Goal: Information Seeking & Learning: Learn about a topic

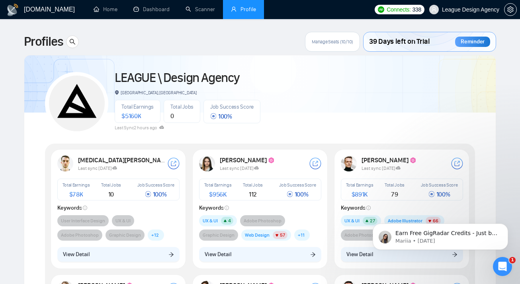
click at [66, 161] on img at bounding box center [65, 164] width 16 height 16
click at [115, 166] on span "Last sync [DATE]" at bounding box center [97, 169] width 39 height 6
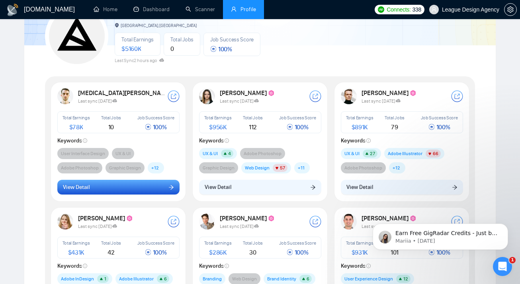
click at [120, 184] on button "View Detail" at bounding box center [118, 187] width 122 height 15
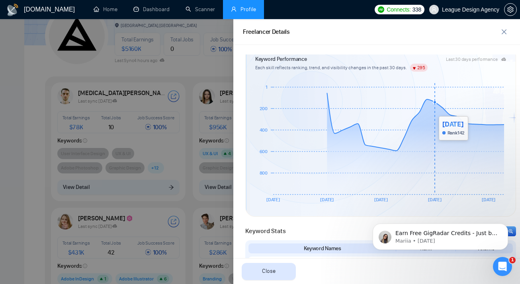
scroll to position [228, 0]
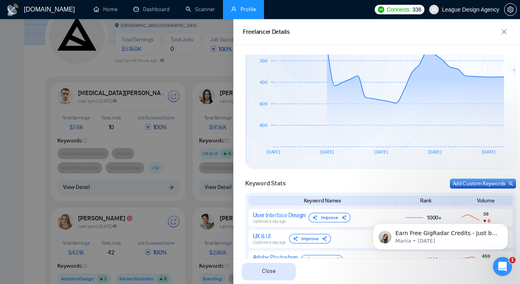
click at [428, 203] on div "Rank" at bounding box center [425, 201] width 55 height 8
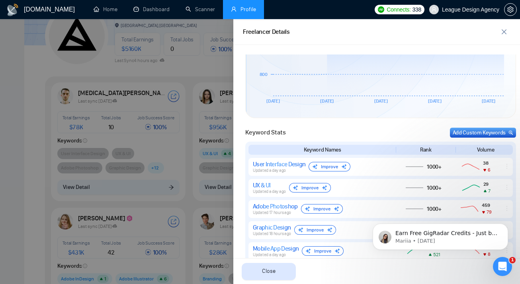
scroll to position [365, 0]
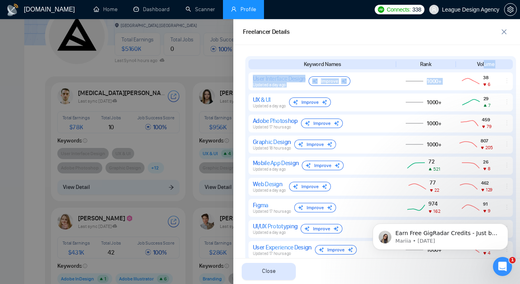
drag, startPoint x: 484, startPoint y: 80, endPoint x: 485, endPoint y: 60, distance: 19.5
click at [485, 60] on div "Keyword Names Rank Volume User Interface Design Updated a day ago Improve 1000+…" at bounding box center [380, 233] width 271 height 354
click at [485, 60] on div "Volume" at bounding box center [485, 64] width 55 height 8
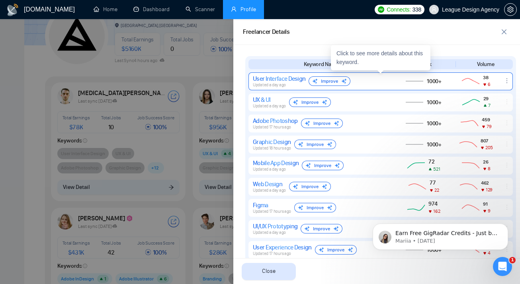
click at [508, 81] on icon "ellipsis" at bounding box center [506, 81] width 6 height 6
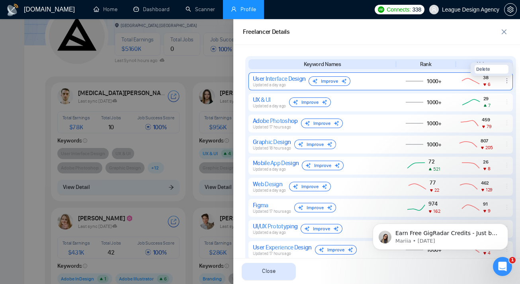
click at [508, 81] on icon "ellipsis" at bounding box center [506, 81] width 6 height 6
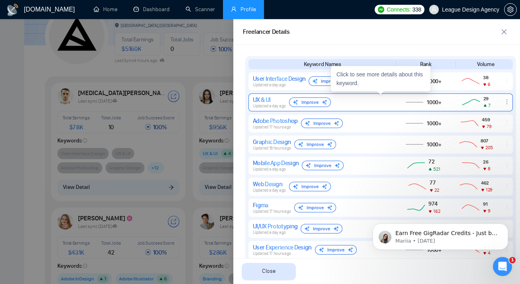
click at [507, 105] on div at bounding box center [506, 102] width 11 height 7
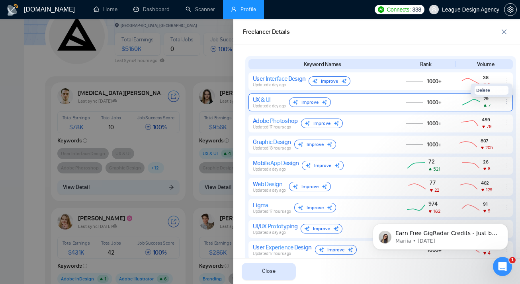
click at [507, 103] on icon "ellipsis" at bounding box center [506, 102] width 6 height 6
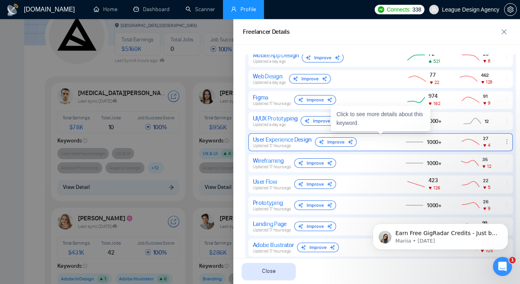
scroll to position [575, 0]
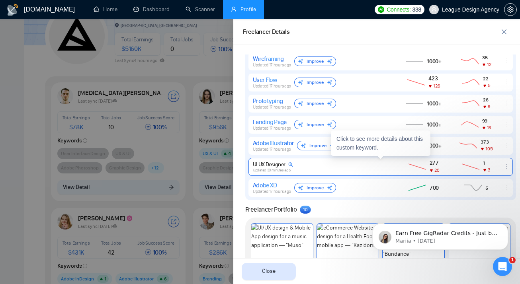
click at [291, 166] on icon at bounding box center [290, 164] width 5 height 4
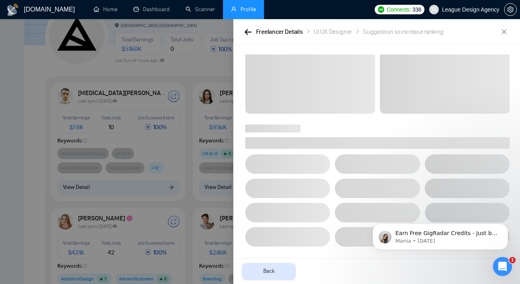
scroll to position [32, 0]
click at [291, 164] on span at bounding box center [287, 165] width 85 height 20
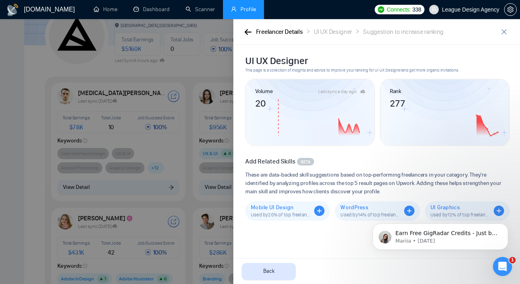
scroll to position [71, 0]
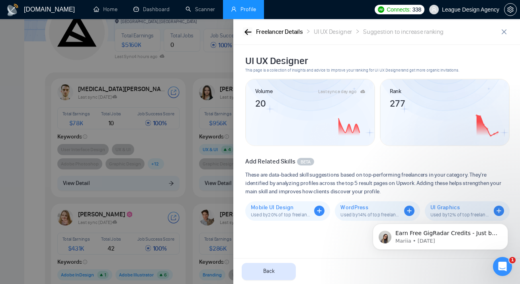
click at [245, 29] on icon "button" at bounding box center [247, 32] width 7 height 6
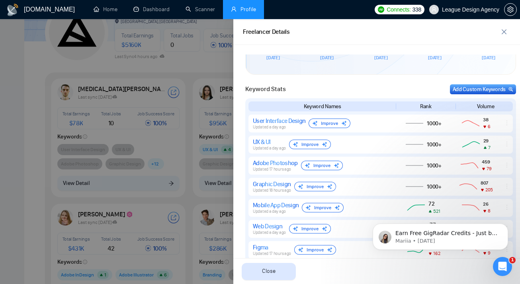
scroll to position [250, 0]
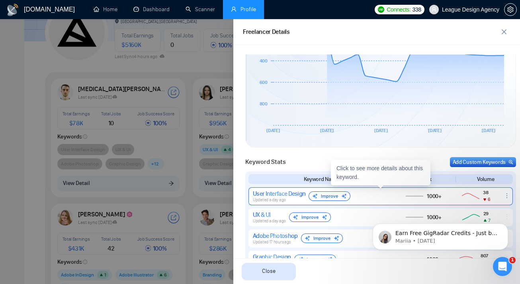
click at [322, 195] on div "Improve" at bounding box center [329, 196] width 42 height 10
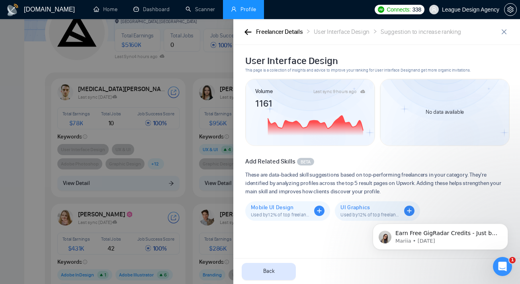
scroll to position [0, 0]
click at [362, 89] on icon at bounding box center [362, 91] width 5 height 5
click at [426, 127] on div "No data available" at bounding box center [445, 112] width 130 height 67
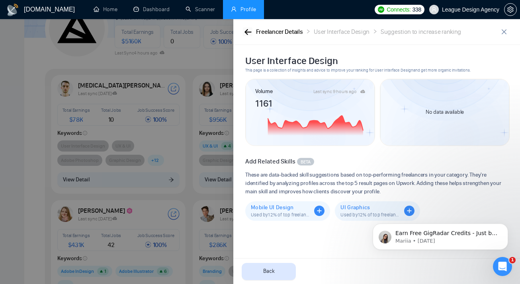
click at [244, 30] on icon "button" at bounding box center [247, 32] width 7 height 6
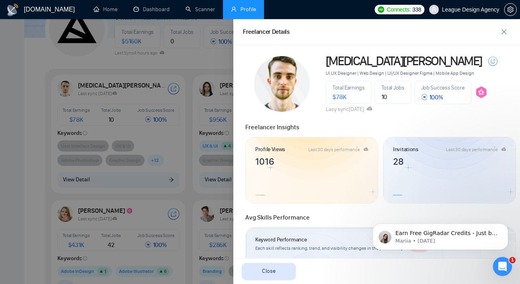
click at [185, 73] on div at bounding box center [260, 151] width 520 height 265
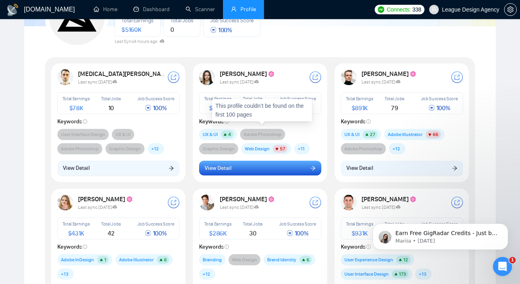
scroll to position [90, 0]
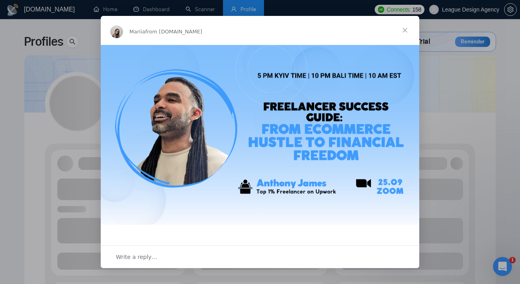
click at [407, 33] on span "Close" at bounding box center [404, 30] width 29 height 29
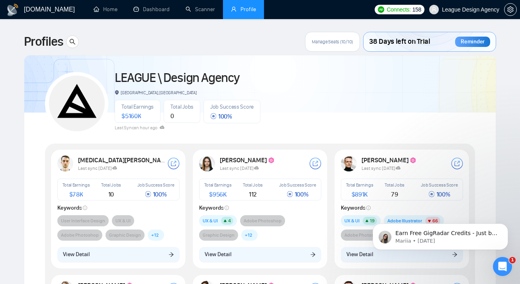
scroll to position [19, 0]
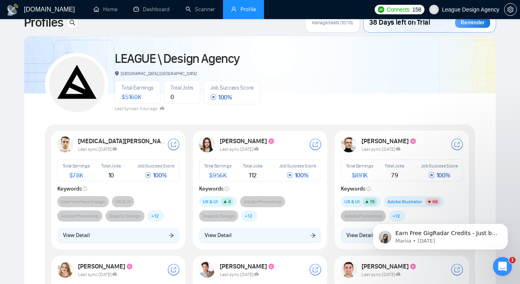
click at [292, 155] on div "[PERSON_NAME] Last sync [DATE] Total Earnings $ 956K Total Jobs 112 Job Success…" at bounding box center [260, 190] width 132 height 116
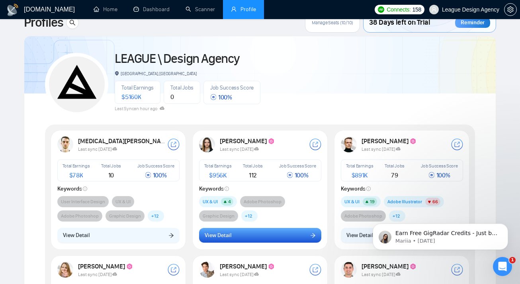
click at [298, 236] on button "View Detail" at bounding box center [260, 235] width 122 height 15
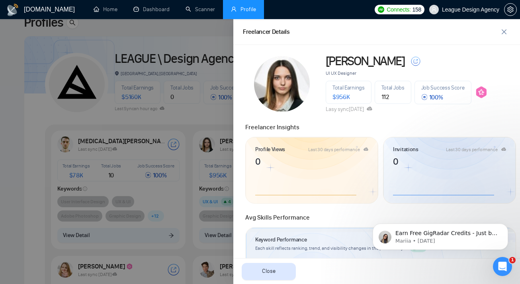
scroll to position [101, 0]
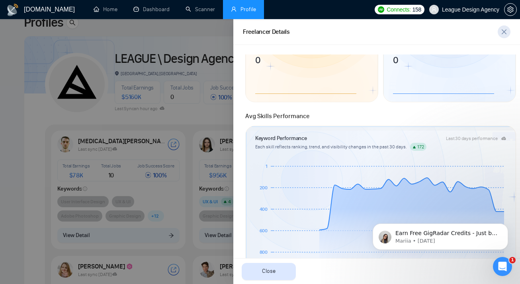
click at [503, 31] on icon "close" at bounding box center [504, 32] width 6 height 6
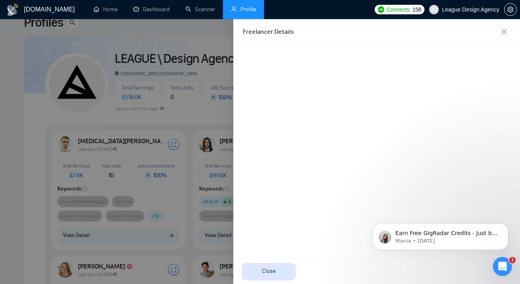
scroll to position [0, 0]
